Goal: Transaction & Acquisition: Purchase product/service

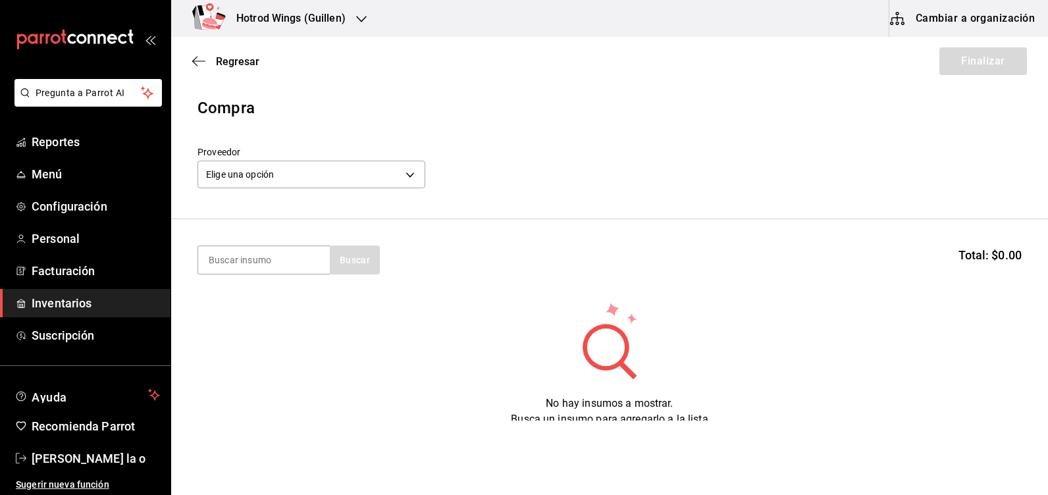
click at [985, 22] on button "Cambiar a organización" at bounding box center [963, 18] width 148 height 37
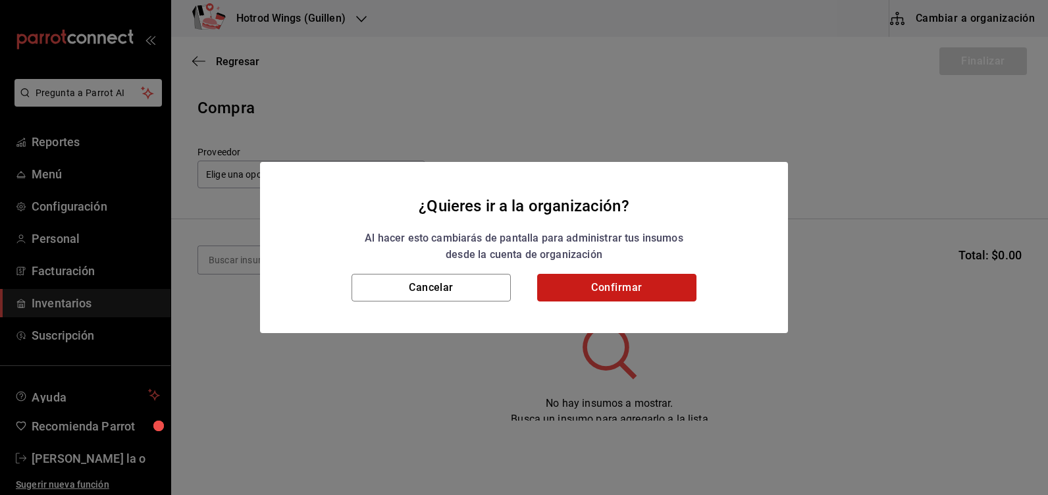
click at [591, 292] on button "Confirmar" at bounding box center [616, 288] width 159 height 28
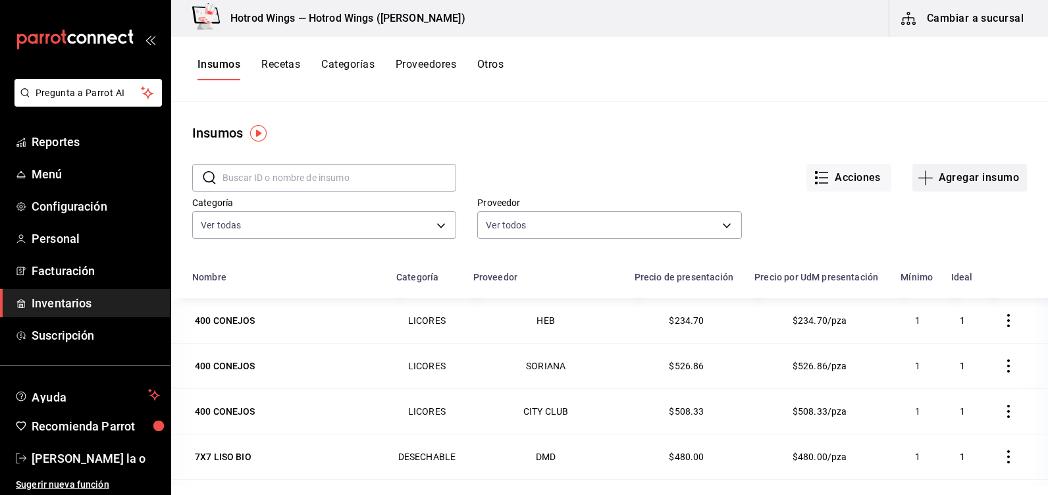
click at [936, 182] on button "Agregar insumo" at bounding box center [970, 178] width 115 height 28
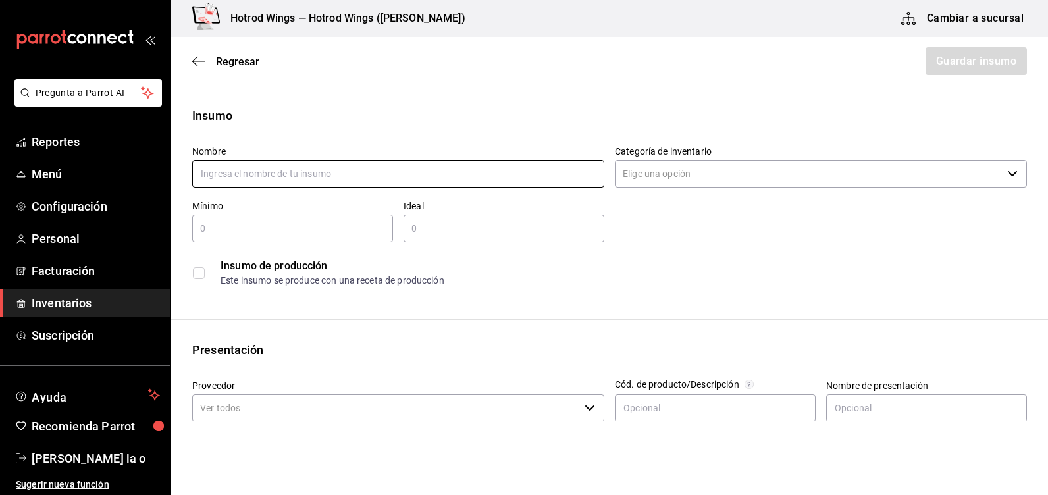
click at [233, 177] on input "text" at bounding box center [398, 174] width 412 height 28
type input "HONORARIOS"
click at [1007, 172] on icon "button" at bounding box center [1012, 174] width 11 height 11
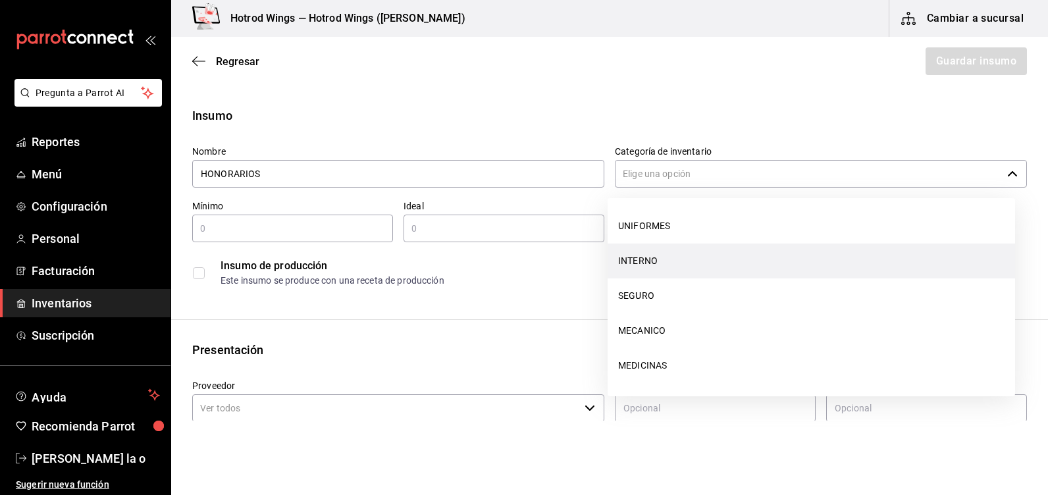
click at [651, 263] on li "INTERNO" at bounding box center [812, 261] width 408 height 35
type input "INTERNO"
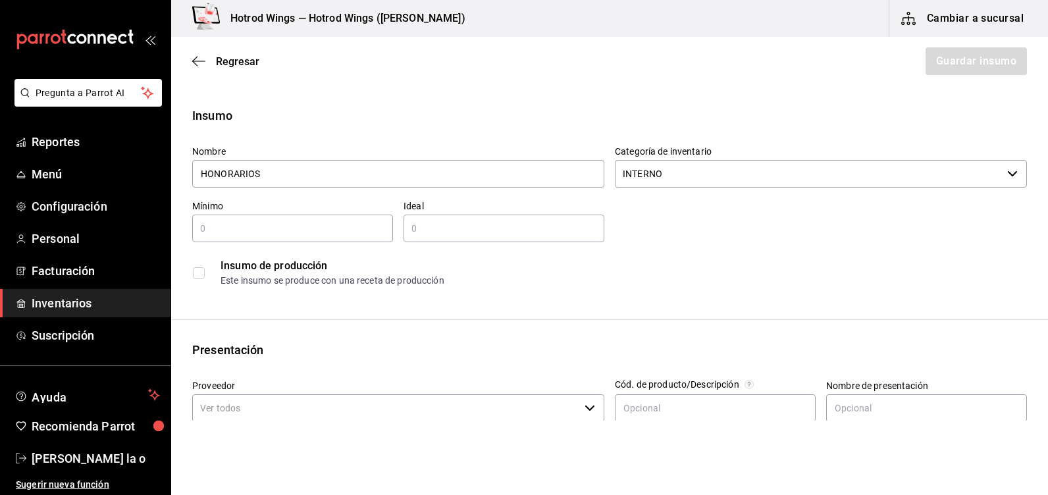
type input "HONORARIOS"
click at [223, 224] on input "text" at bounding box center [292, 229] width 201 height 16
type input "1"
click at [421, 232] on input "text" at bounding box center [504, 229] width 201 height 16
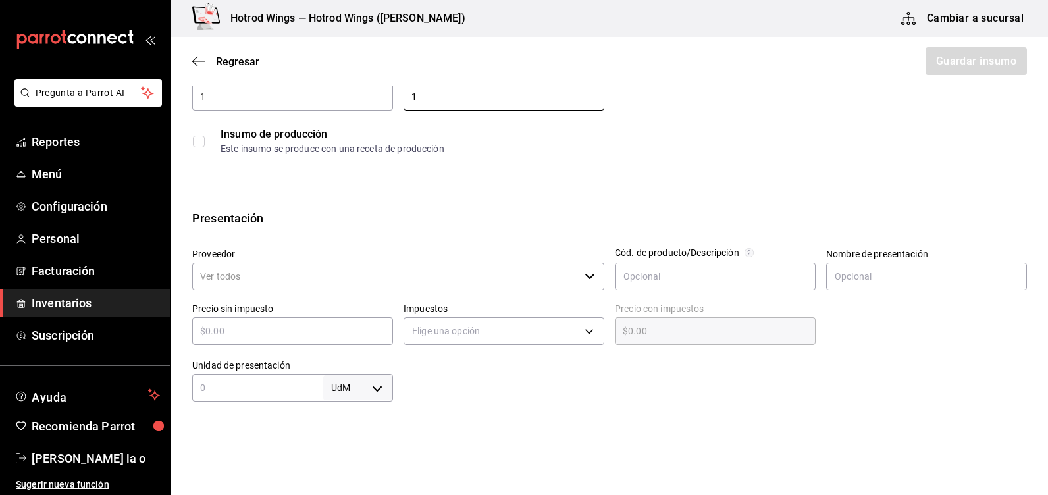
scroll to position [198, 0]
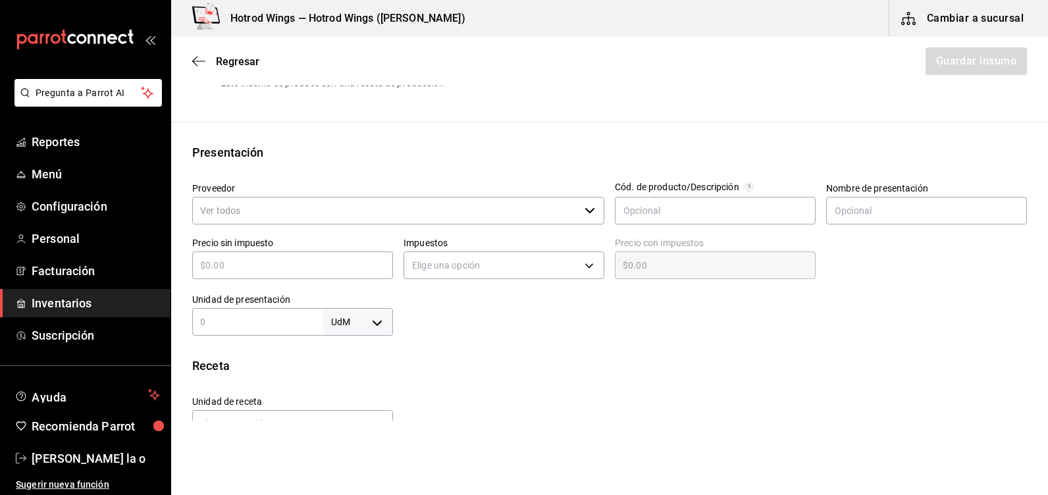
type input "1"
click at [211, 212] on input "Proveedor" at bounding box center [385, 211] width 387 height 28
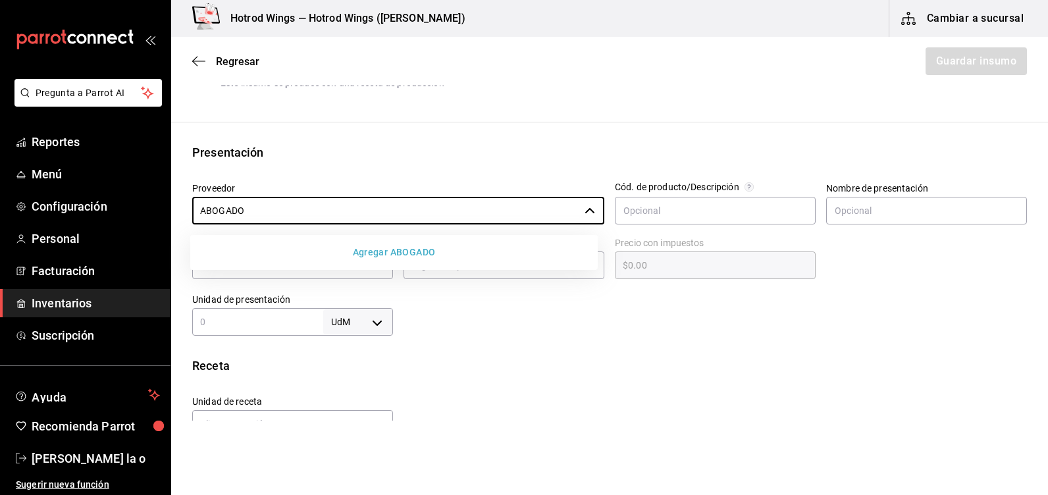
type input "ABOGADO"
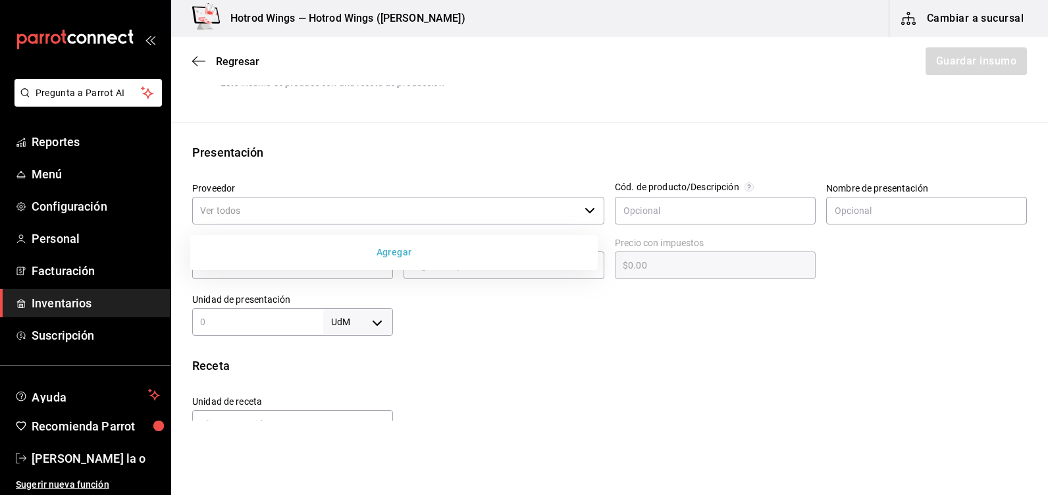
click at [412, 253] on button "Agregar" at bounding box center [394, 252] width 397 height 24
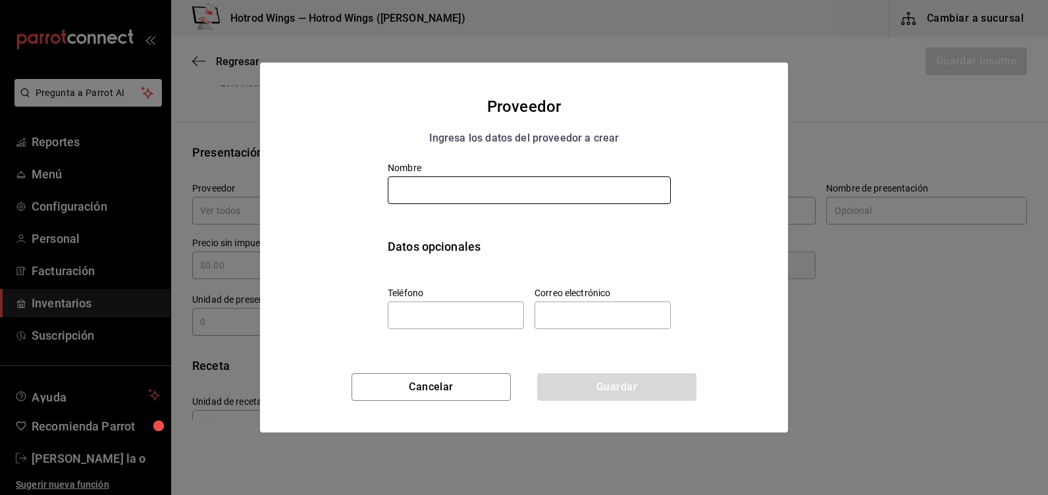
click at [421, 193] on input "text" at bounding box center [529, 190] width 283 height 28
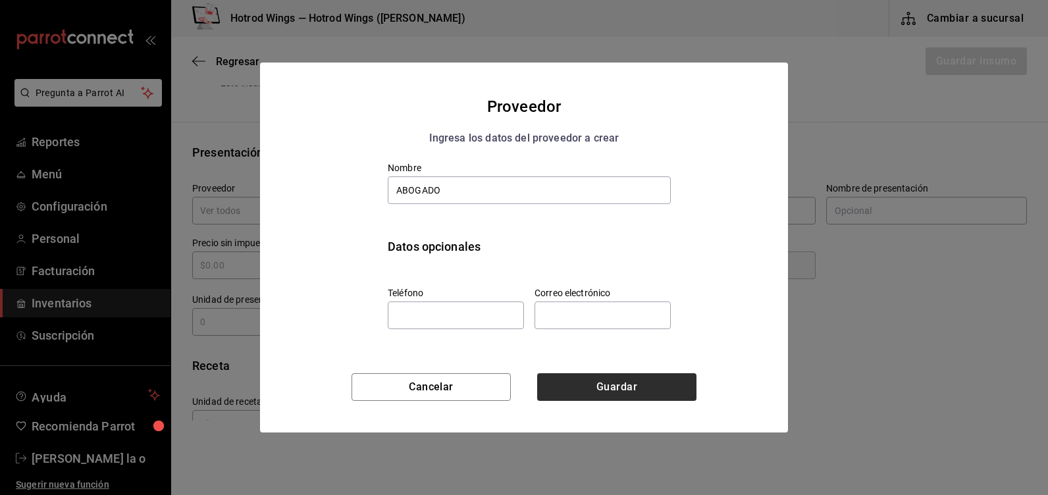
type input "ABOGADO"
click at [610, 381] on button "Guardar" at bounding box center [616, 387] width 159 height 28
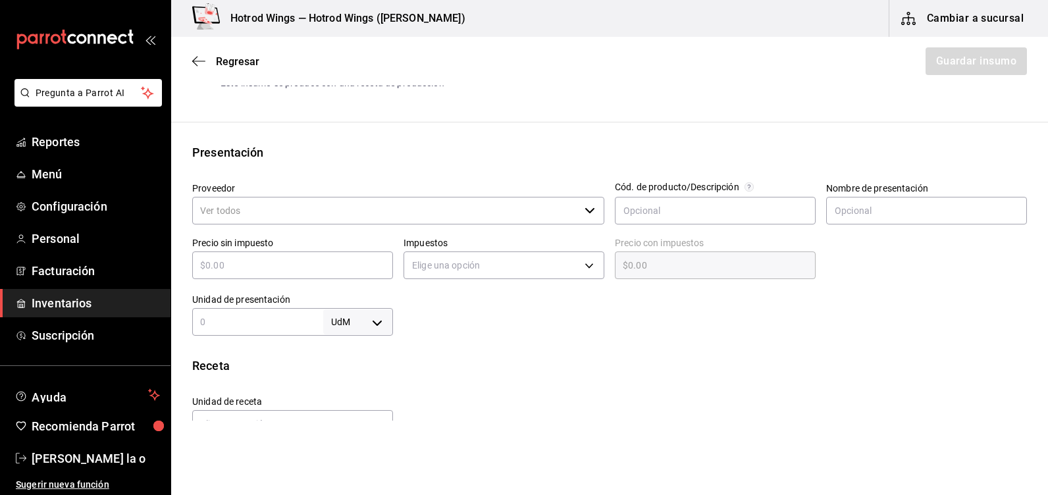
click at [219, 211] on input "Proveedor" at bounding box center [385, 211] width 387 height 28
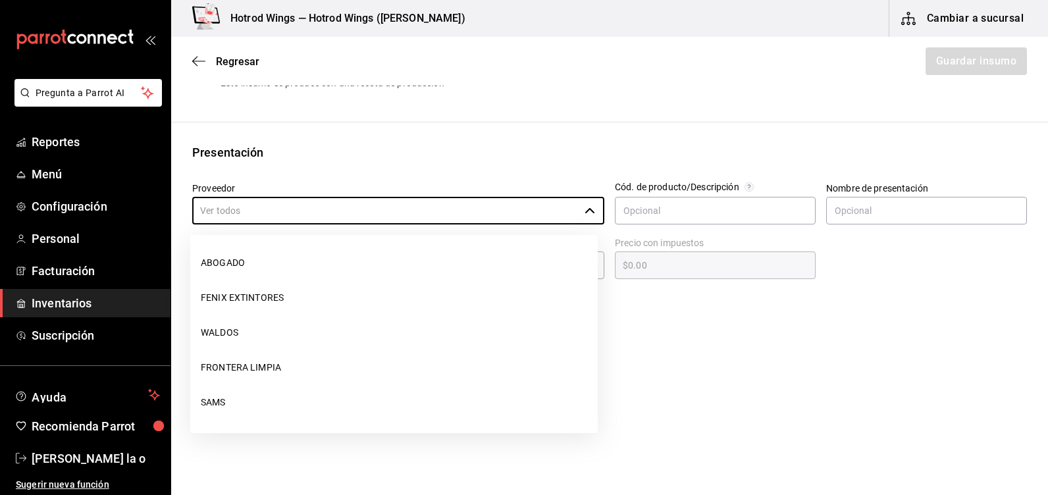
drag, startPoint x: 232, startPoint y: 265, endPoint x: 240, endPoint y: 258, distance: 11.2
click at [232, 266] on li "ABOGADO" at bounding box center [394, 263] width 408 height 35
type input "ABOGADO"
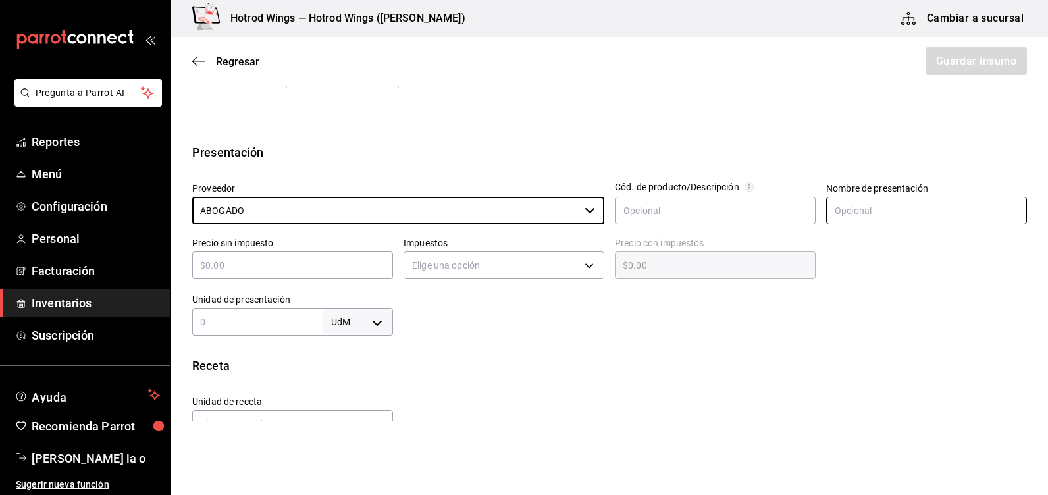
click at [833, 213] on input "text" at bounding box center [926, 211] width 201 height 28
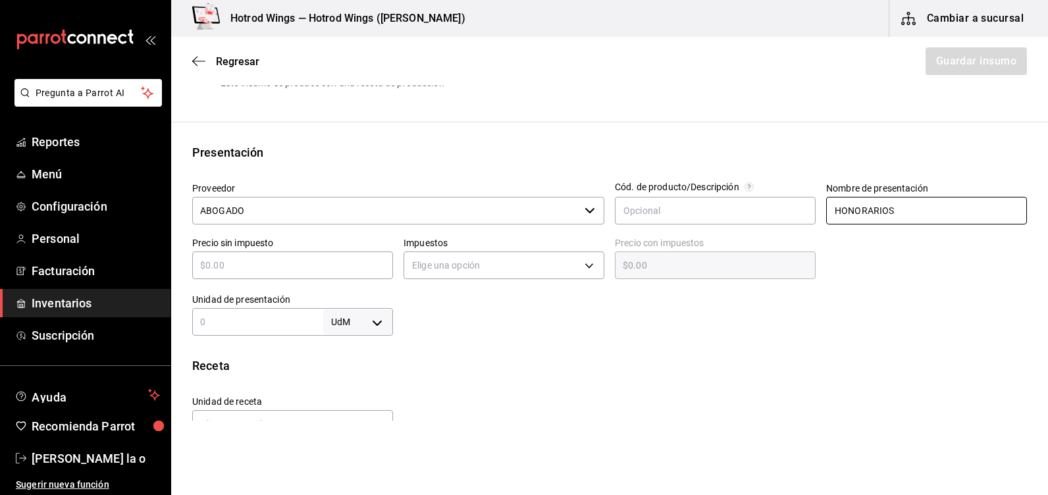
type input "HONORARIOS"
click at [207, 264] on input "text" at bounding box center [292, 265] width 201 height 16
type input "$1"
type input "$1.00"
type input "$1"
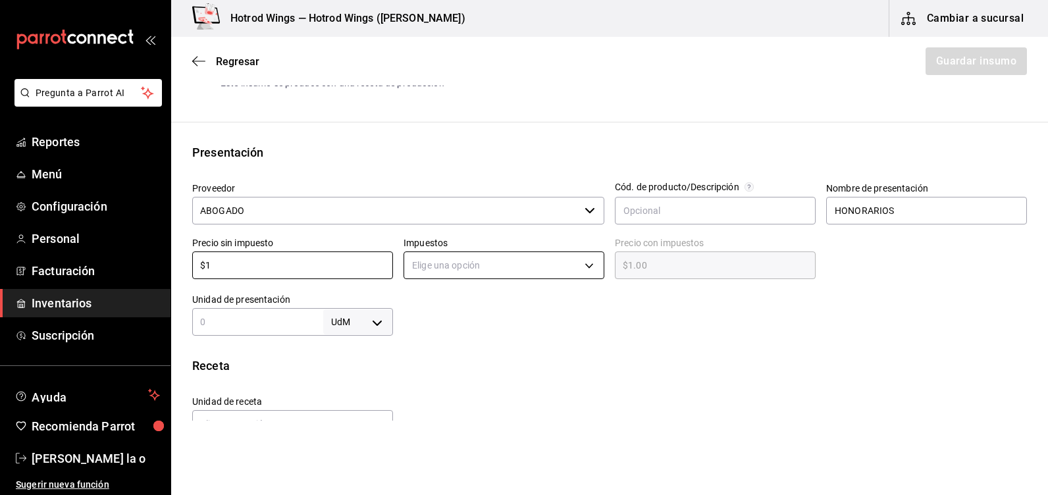
click at [584, 268] on body "Pregunta a Parrot AI Reportes Menú Configuración Personal Facturación Inventari…" at bounding box center [524, 210] width 1048 height 421
click at [442, 328] on li "IVA 8%" at bounding box center [500, 328] width 197 height 22
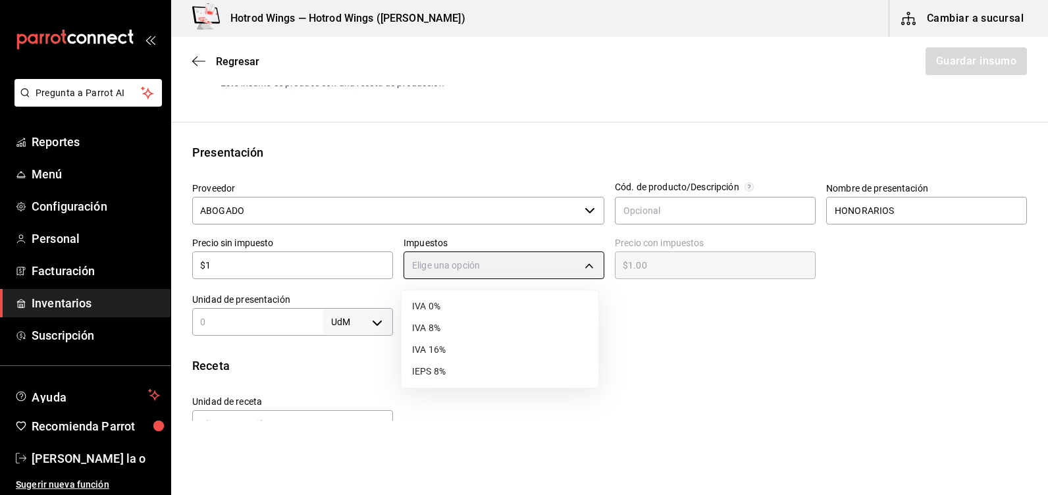
type input "IVA_8"
type input "$1.08"
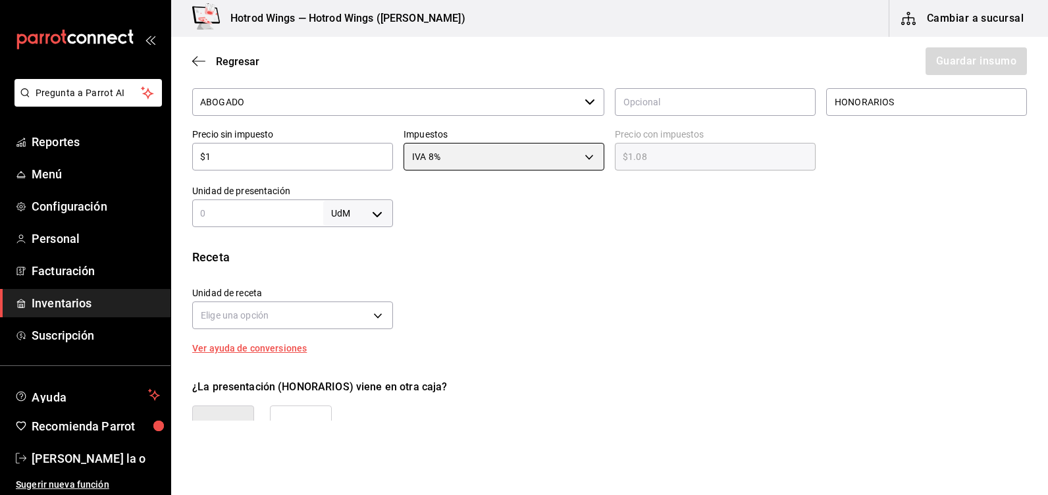
scroll to position [329, 0]
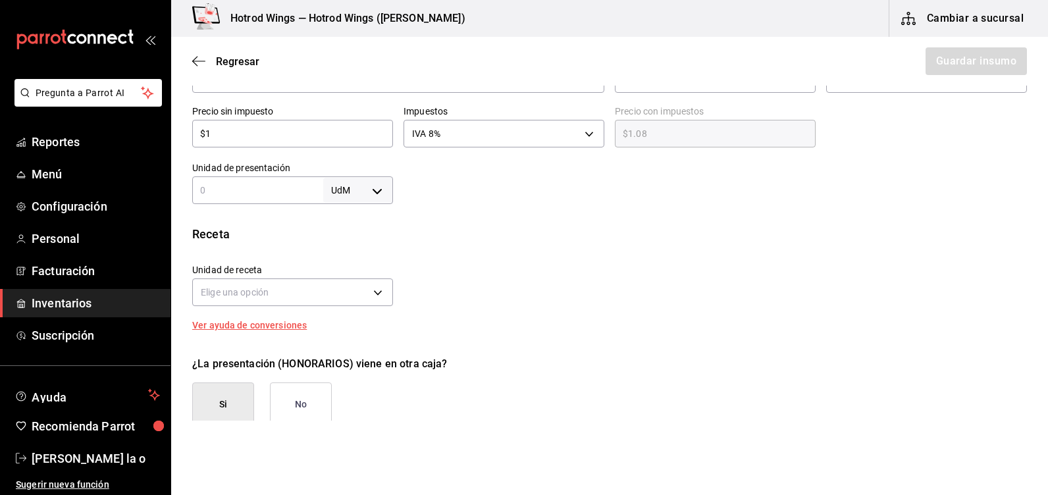
click at [207, 184] on input "text" at bounding box center [257, 190] width 131 height 16
type input "1"
click at [377, 194] on body "Pregunta a Parrot AI Reportes Menú Configuración Personal Facturación Inventari…" at bounding box center [524, 210] width 1048 height 421
click at [346, 336] on li "pza" at bounding box center [355, 339] width 68 height 22
type input "UNIT"
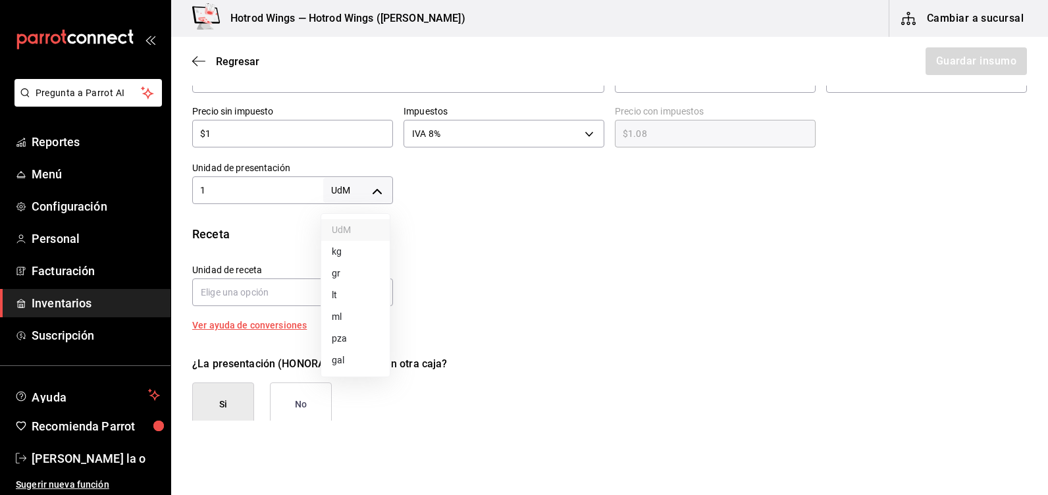
type input "UNIT"
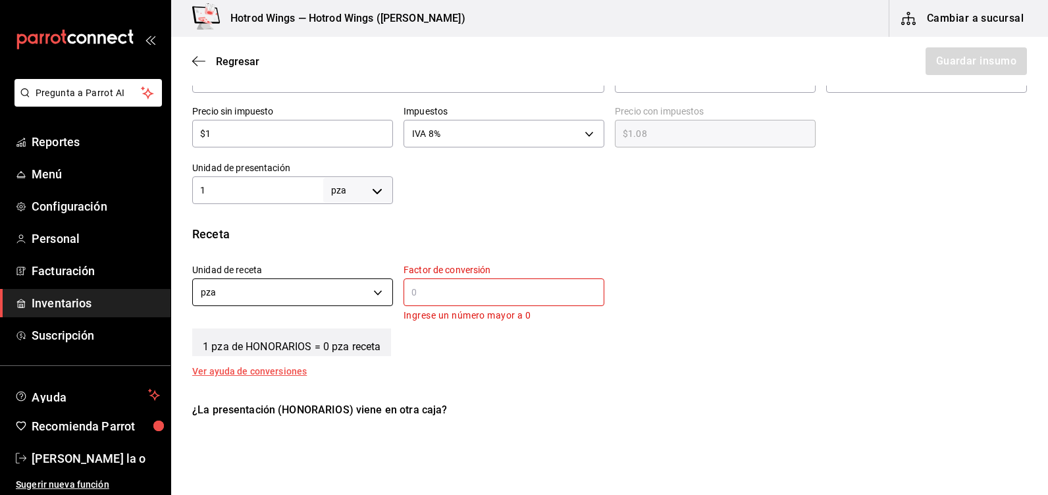
click at [211, 284] on body "Pregunta a Parrot AI Reportes Menú Configuración Personal Facturación Inventari…" at bounding box center [524, 210] width 1048 height 421
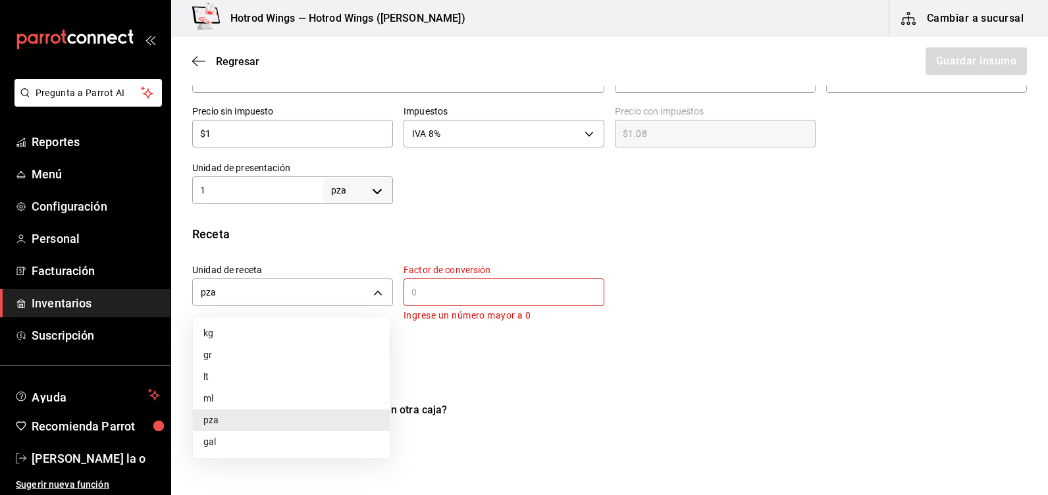
drag, startPoint x: 222, startPoint y: 418, endPoint x: 341, endPoint y: 366, distance: 130.0
click at [225, 418] on li "pza" at bounding box center [291, 421] width 197 height 22
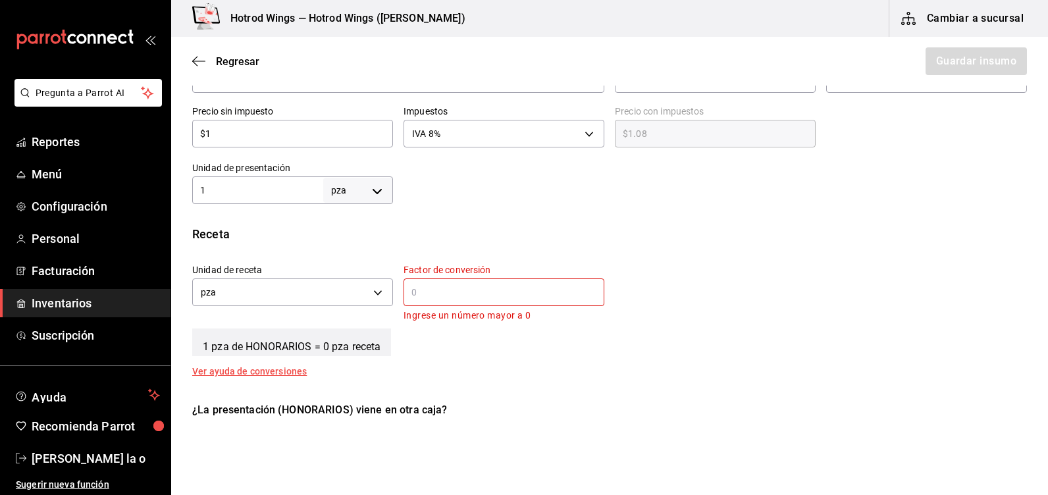
click at [406, 292] on input "text" at bounding box center [504, 292] width 201 height 16
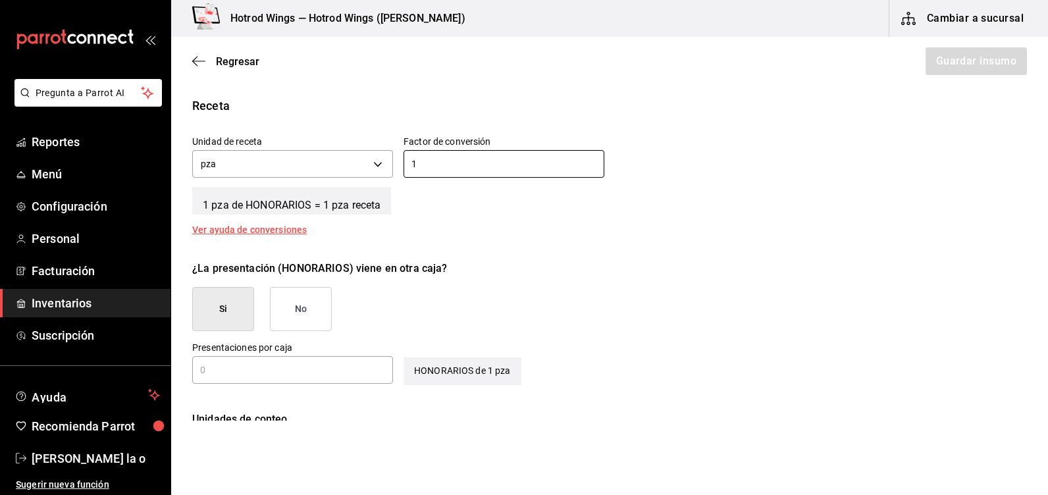
scroll to position [461, 0]
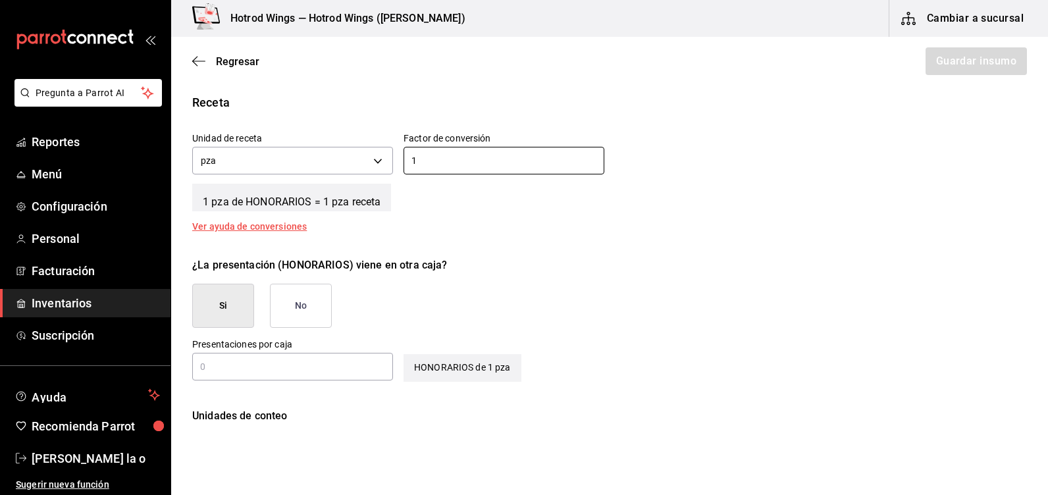
type input "1"
click at [292, 301] on button "No" at bounding box center [301, 306] width 62 height 44
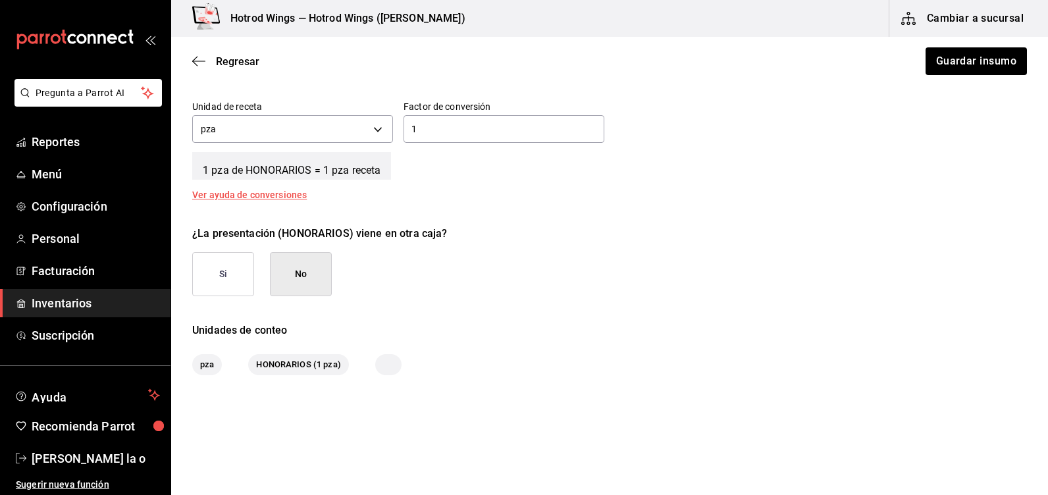
scroll to position [510, 0]
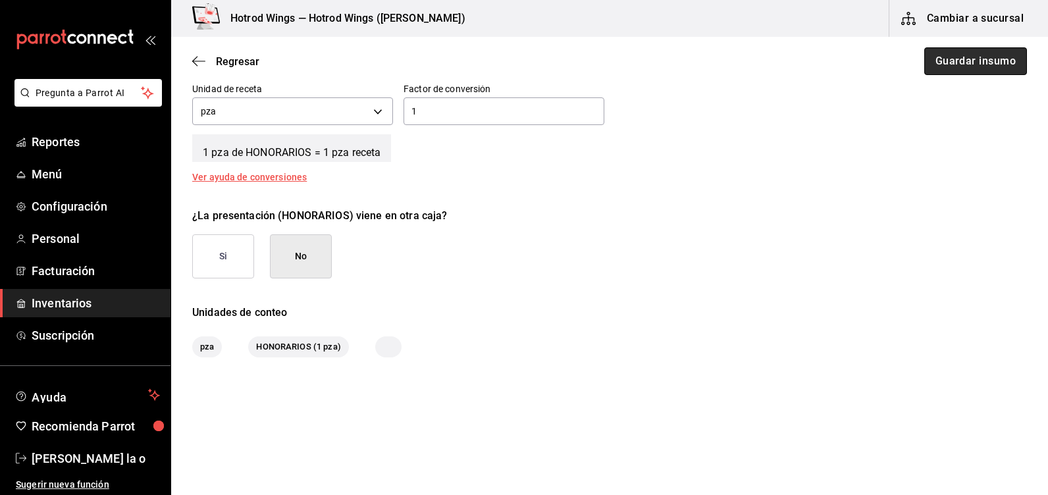
click at [968, 65] on button "Guardar insumo" at bounding box center [975, 61] width 103 height 28
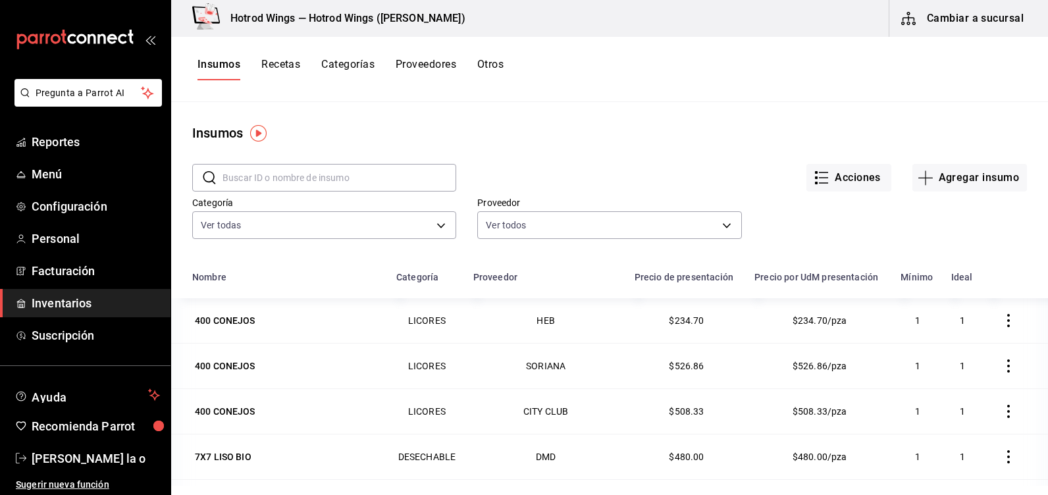
click at [970, 13] on button "Cambiar a sucursal" at bounding box center [963, 18] width 148 height 37
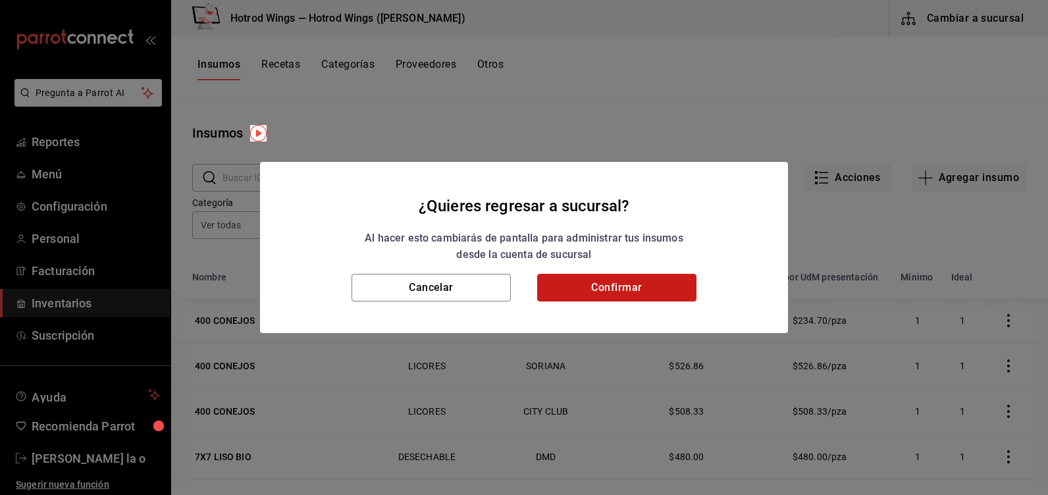
click at [626, 287] on button "Confirmar" at bounding box center [616, 288] width 159 height 28
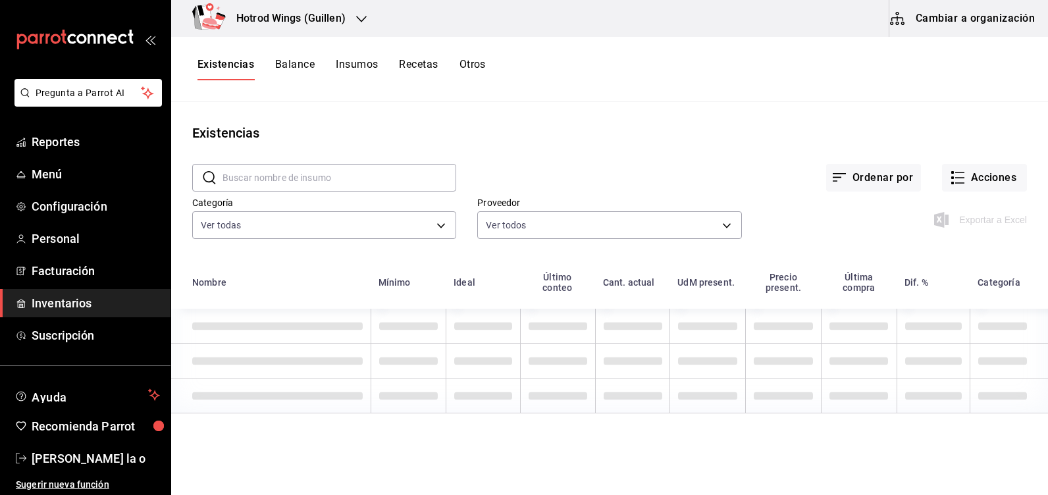
click at [361, 22] on icon "button" at bounding box center [361, 19] width 11 height 11
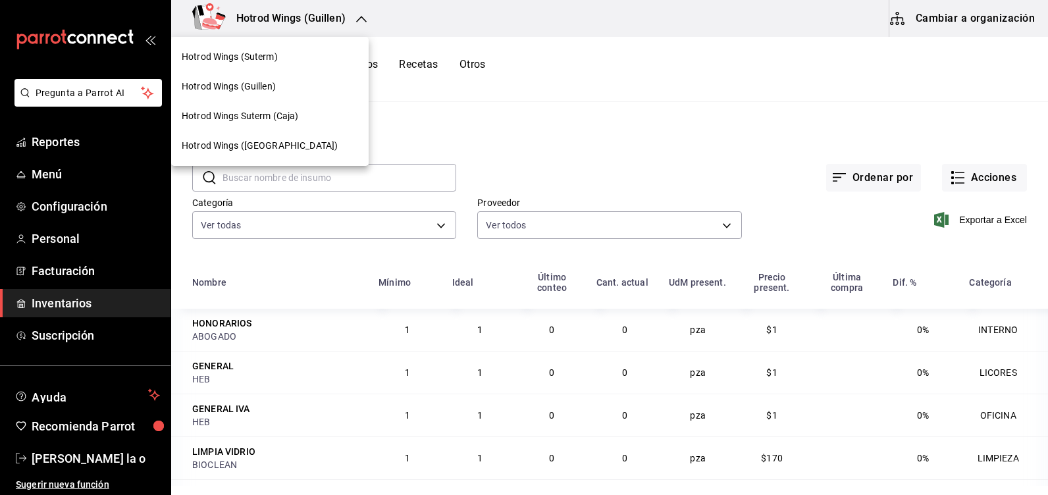
click at [263, 60] on span "Hotrod Wings (Suterm)" at bounding box center [230, 57] width 96 height 14
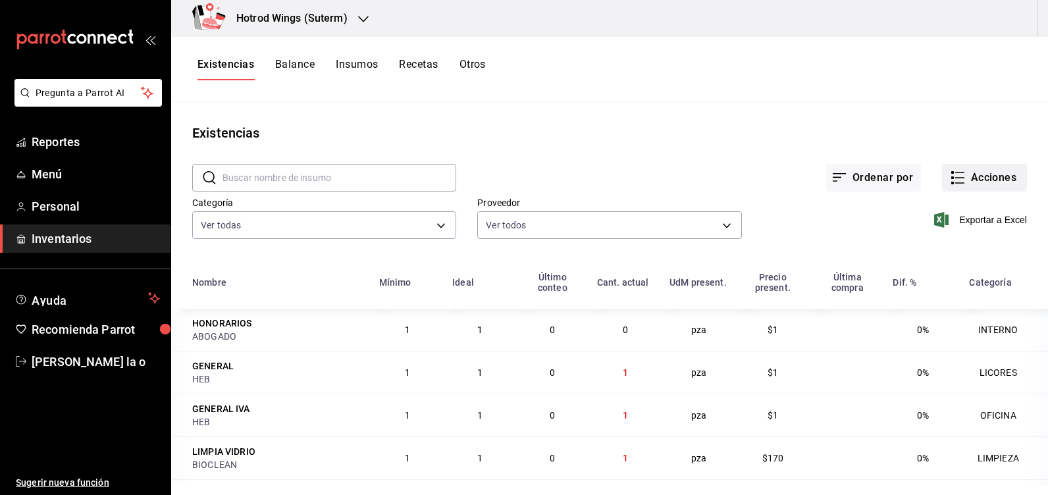
click at [967, 171] on button "Acciones" at bounding box center [984, 178] width 85 height 28
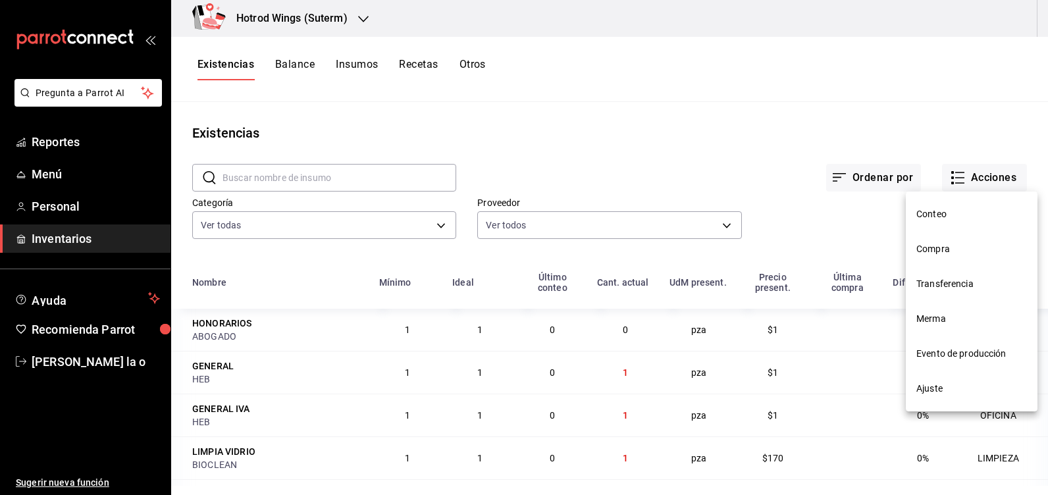
click at [960, 257] on li "Compra" at bounding box center [972, 249] width 132 height 35
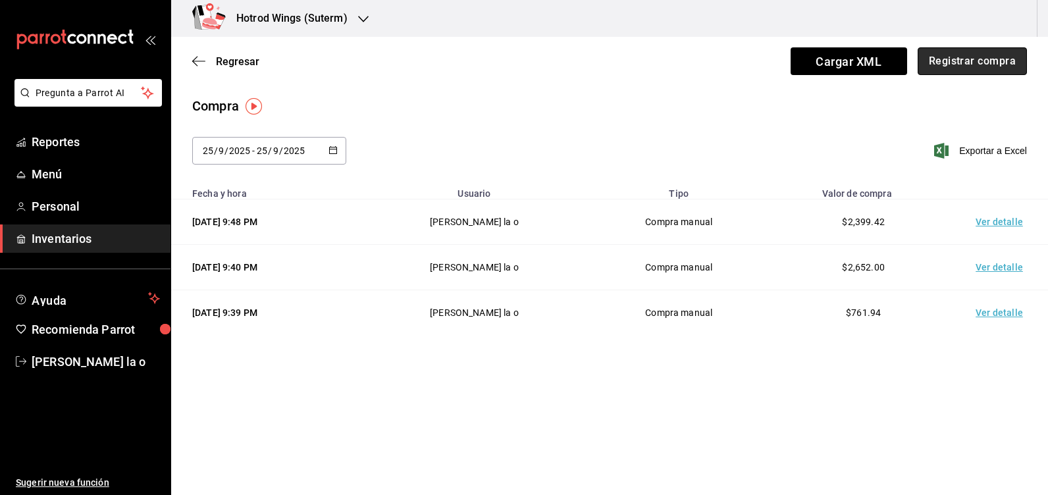
click at [946, 67] on button "Registrar compra" at bounding box center [972, 61] width 109 height 28
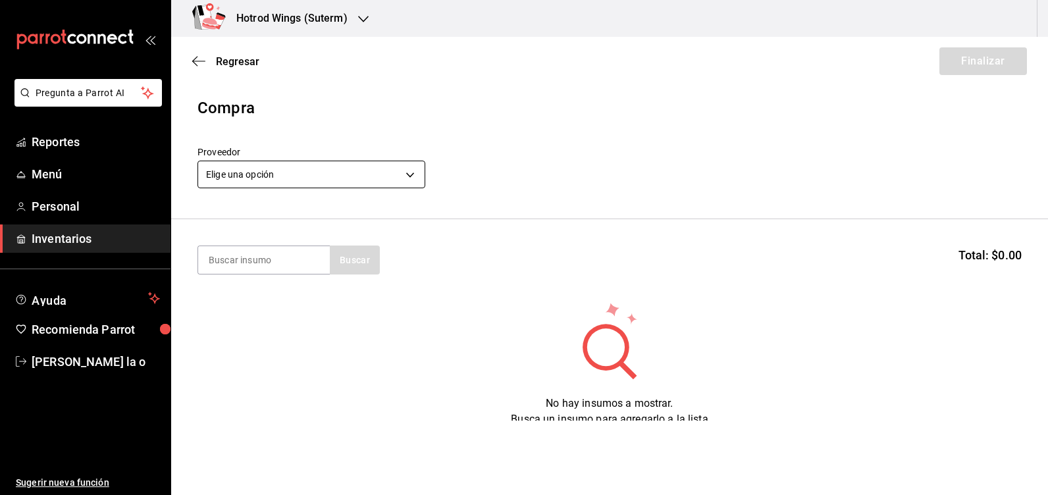
click at [409, 174] on body "Pregunta a Parrot AI Reportes Menú Personal Inventarios Ayuda Recomienda Parrot…" at bounding box center [524, 210] width 1048 height 421
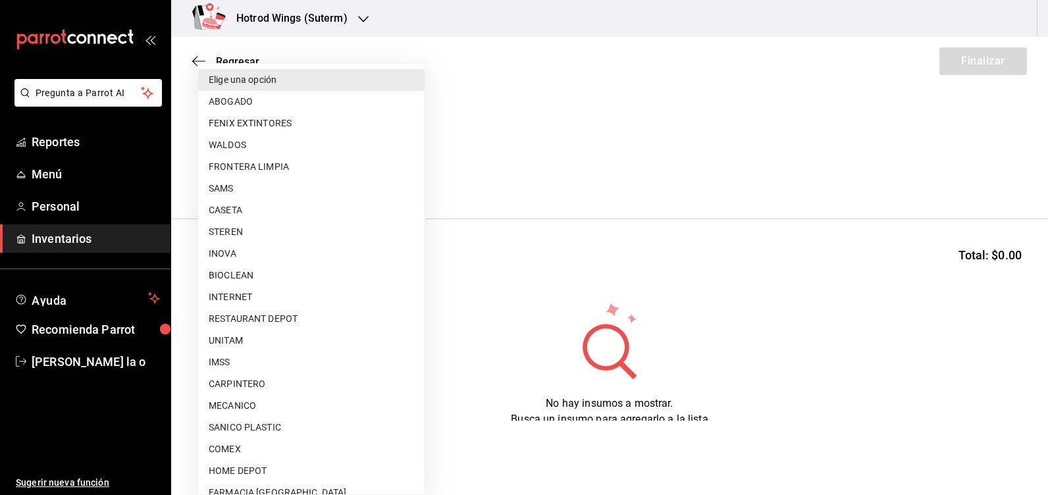
click at [246, 105] on li "ABOGADO" at bounding box center [311, 102] width 226 height 22
type input "11b4808c-5798-4109-9a4e-ede93862aed3"
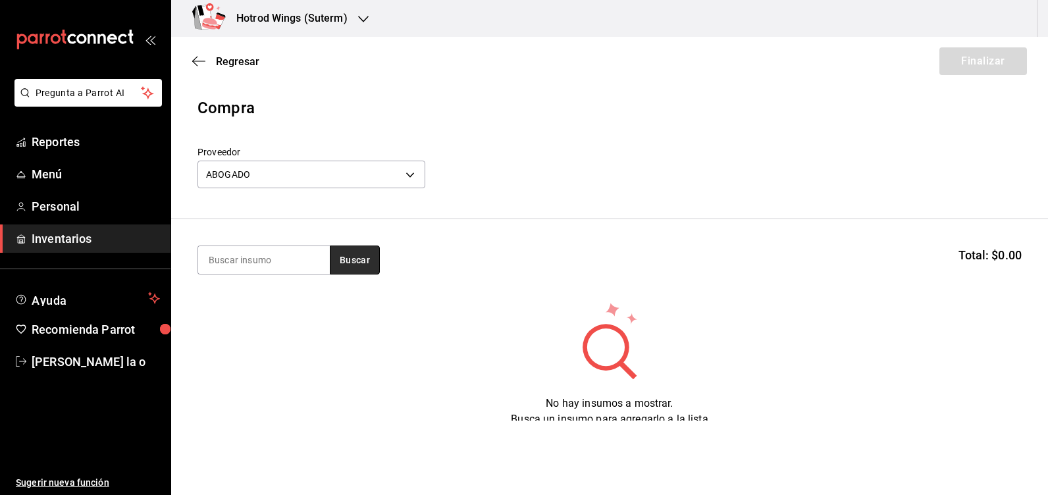
click at [352, 263] on button "Buscar" at bounding box center [355, 260] width 50 height 29
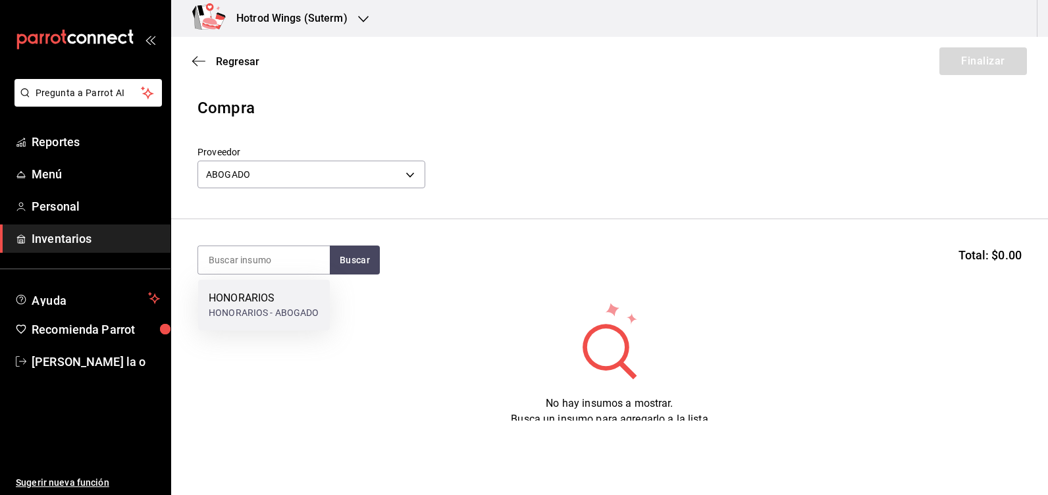
click at [263, 300] on div "HONORARIOS" at bounding box center [264, 298] width 111 height 16
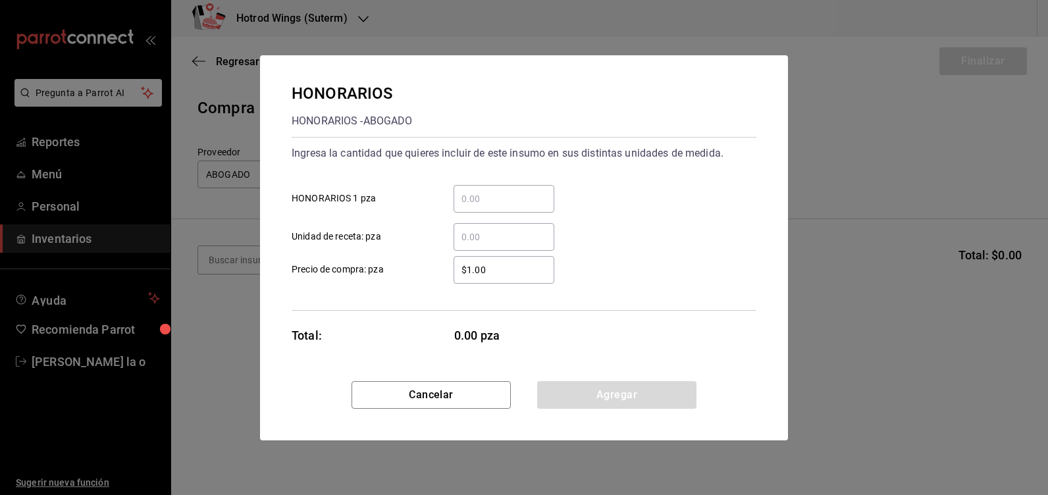
click at [467, 195] on input "​ HONORARIOS 1 pza" at bounding box center [504, 199] width 101 height 16
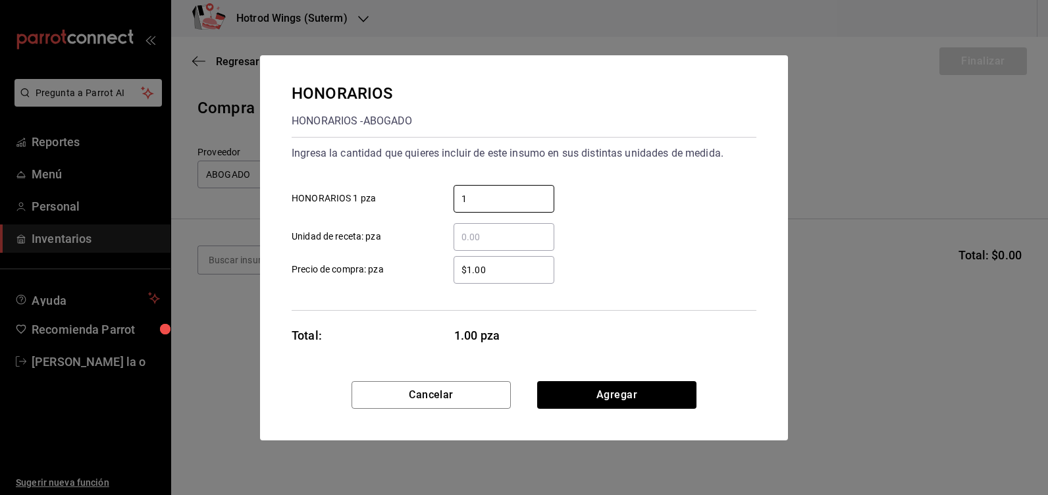
type input "1"
click at [500, 265] on input "$1.00" at bounding box center [504, 270] width 101 height 16
type input "$1"
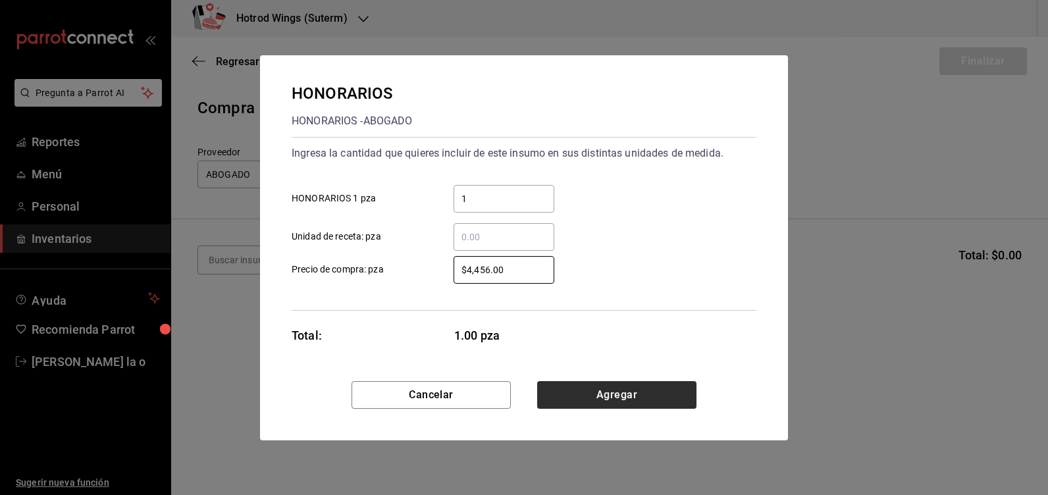
type input "$4,456.00"
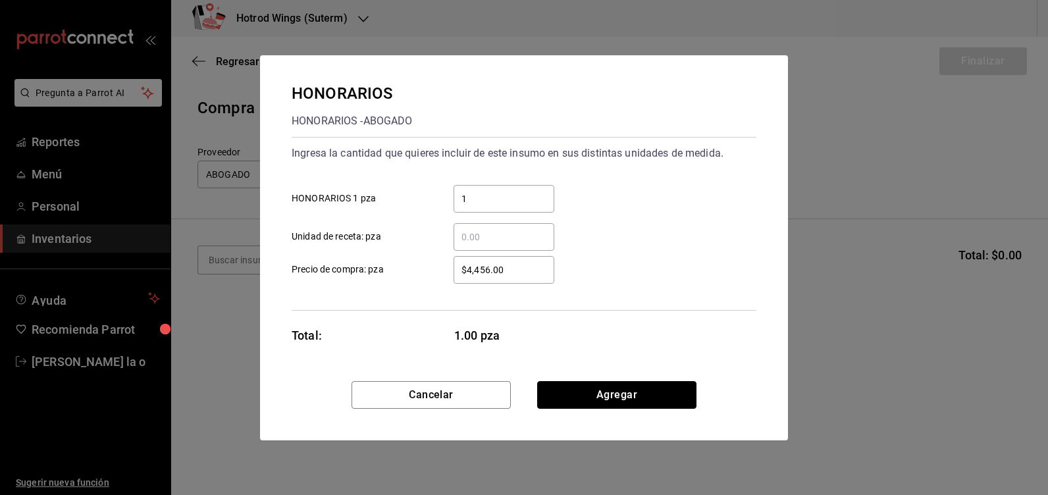
drag, startPoint x: 591, startPoint y: 392, endPoint x: 718, endPoint y: 279, distance: 169.8
click at [597, 391] on button "Agregar" at bounding box center [616, 395] width 159 height 28
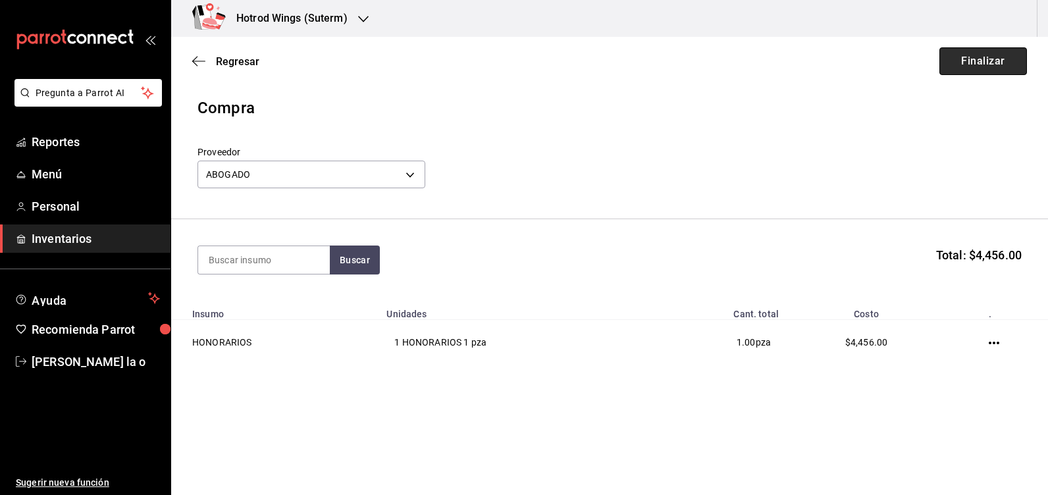
click at [972, 51] on button "Finalizar" at bounding box center [984, 61] width 88 height 28
